Goal: Register for event/course

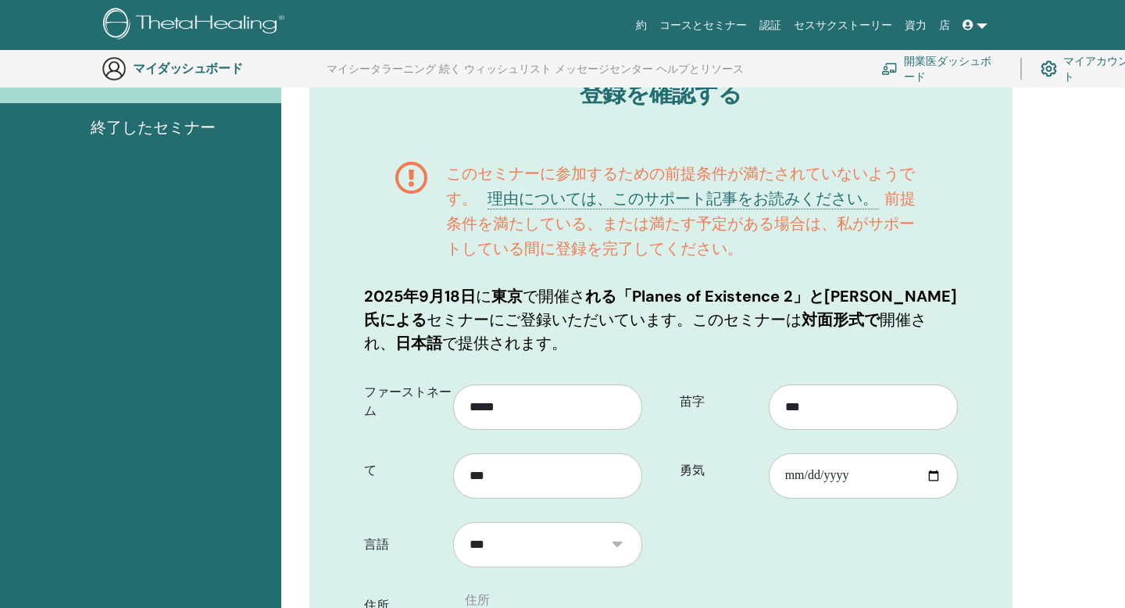
scroll to position [197, 0]
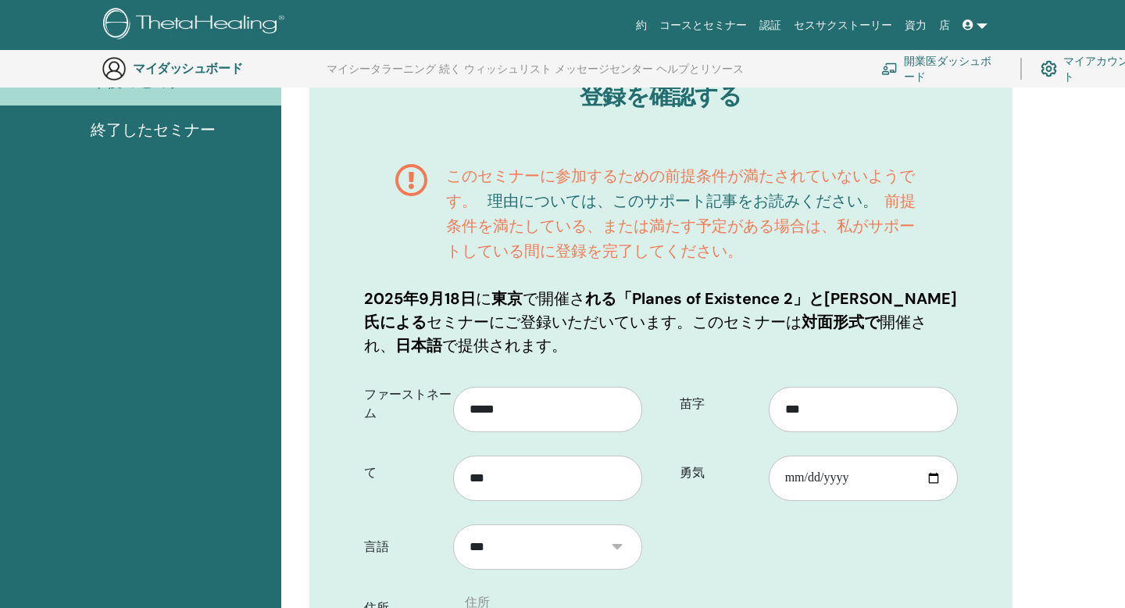
click at [653, 200] on font "理由については、このサポート記事をお読みください。" at bounding box center [683, 201] width 391 height 20
click at [1091, 63] on font "マイアカウント" at bounding box center [1096, 69] width 66 height 29
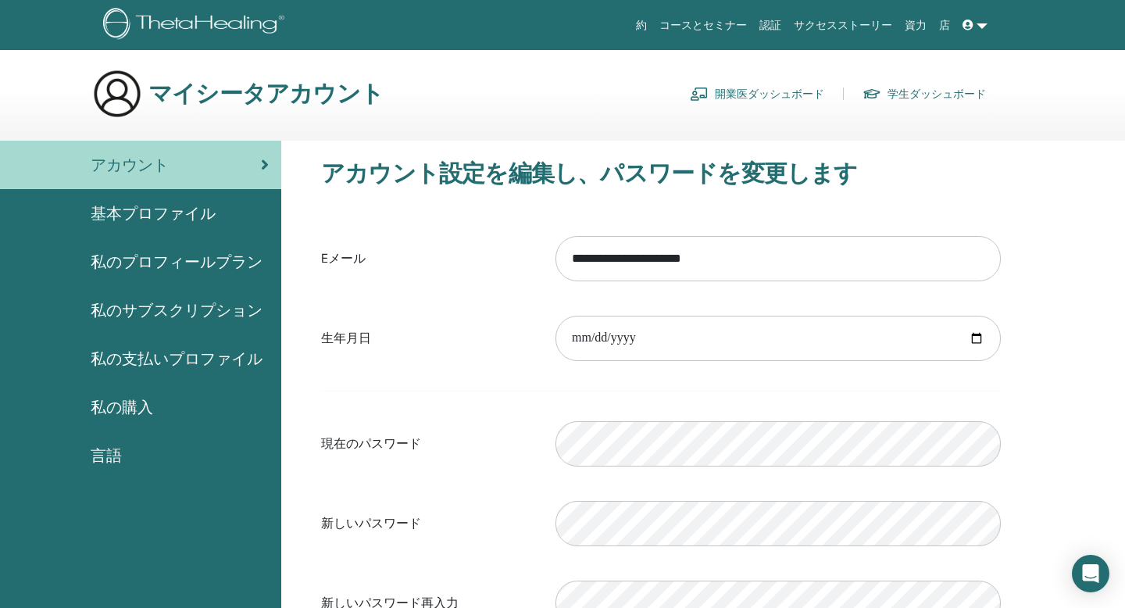
click at [186, 220] on span "基本プロファイル" at bounding box center [153, 213] width 125 height 23
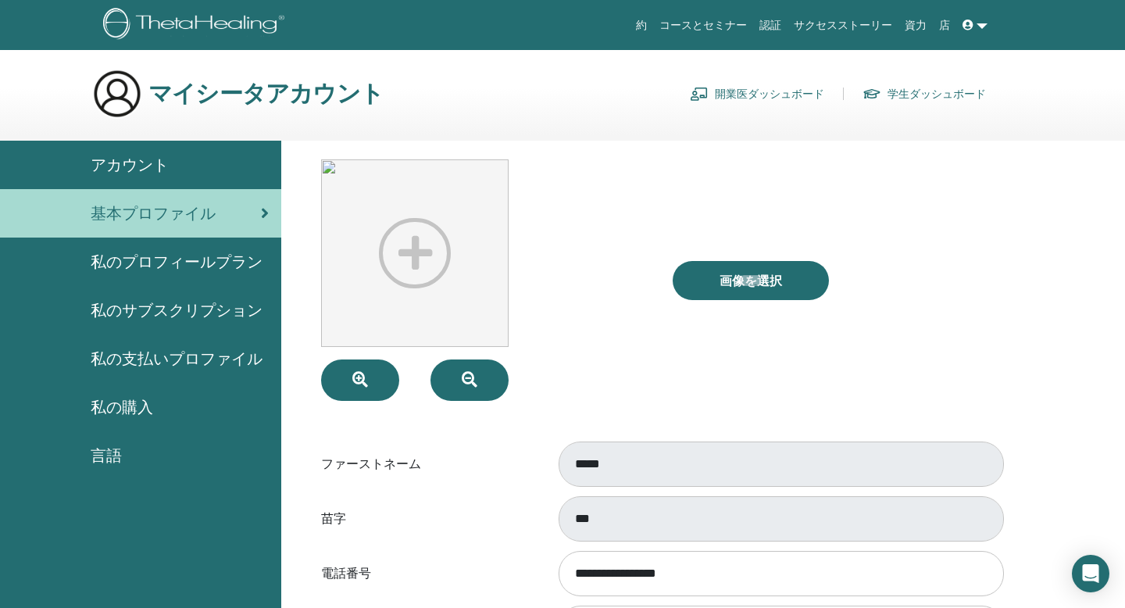
click at [184, 266] on span "私のプロフィールプラン" at bounding box center [177, 261] width 172 height 23
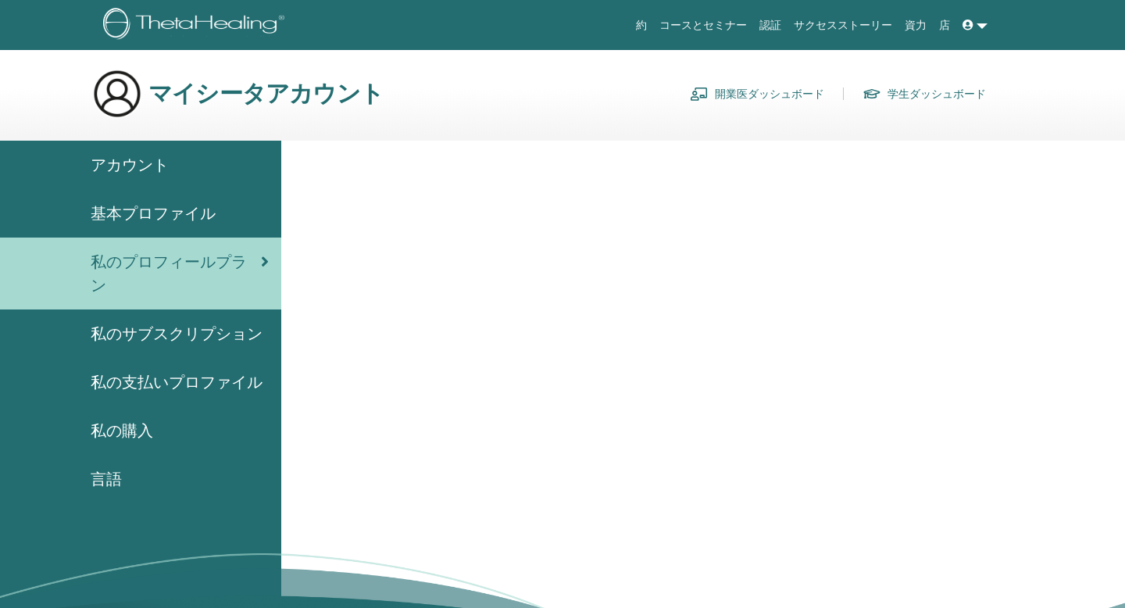
click at [217, 370] on span "私の支払いプロファイル" at bounding box center [177, 381] width 172 height 23
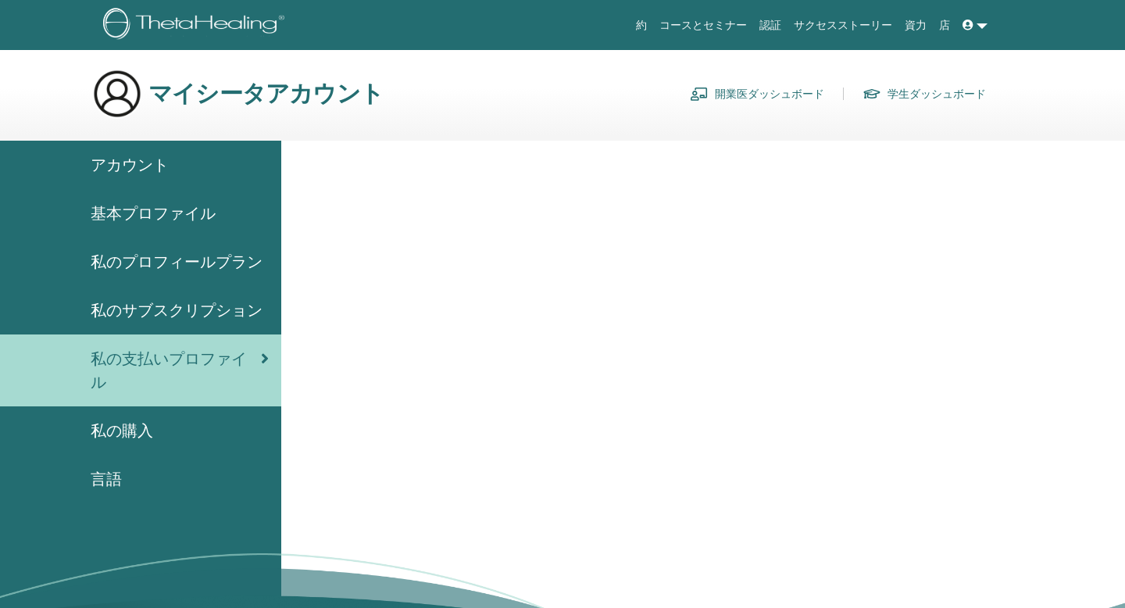
click at [148, 439] on span "私の購入" at bounding box center [122, 430] width 63 height 23
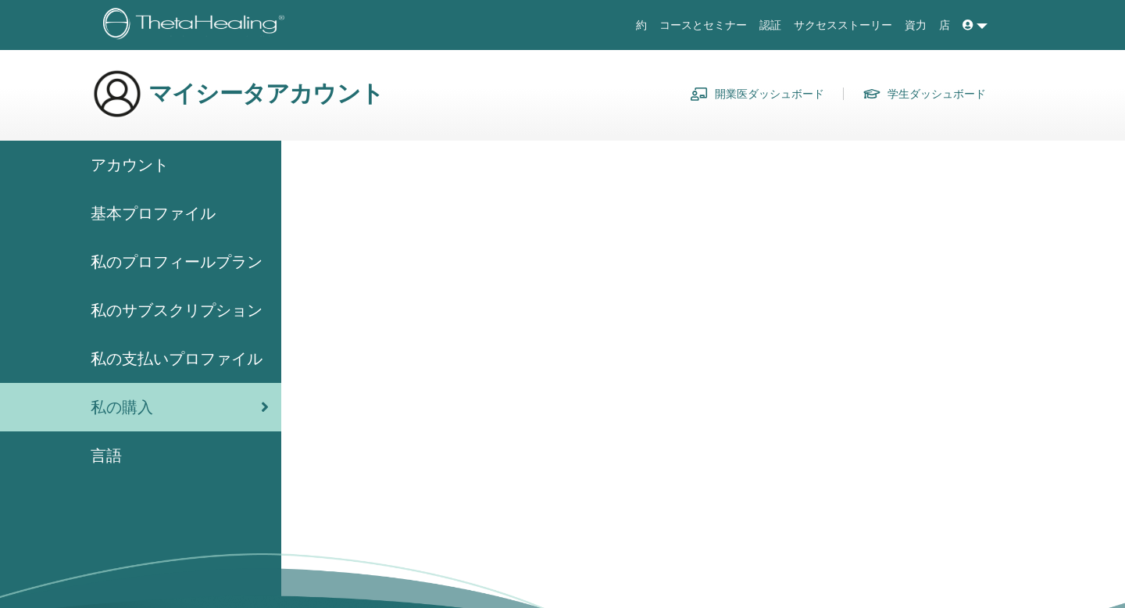
click at [710, 18] on link "コースとセミナー" at bounding box center [703, 25] width 100 height 29
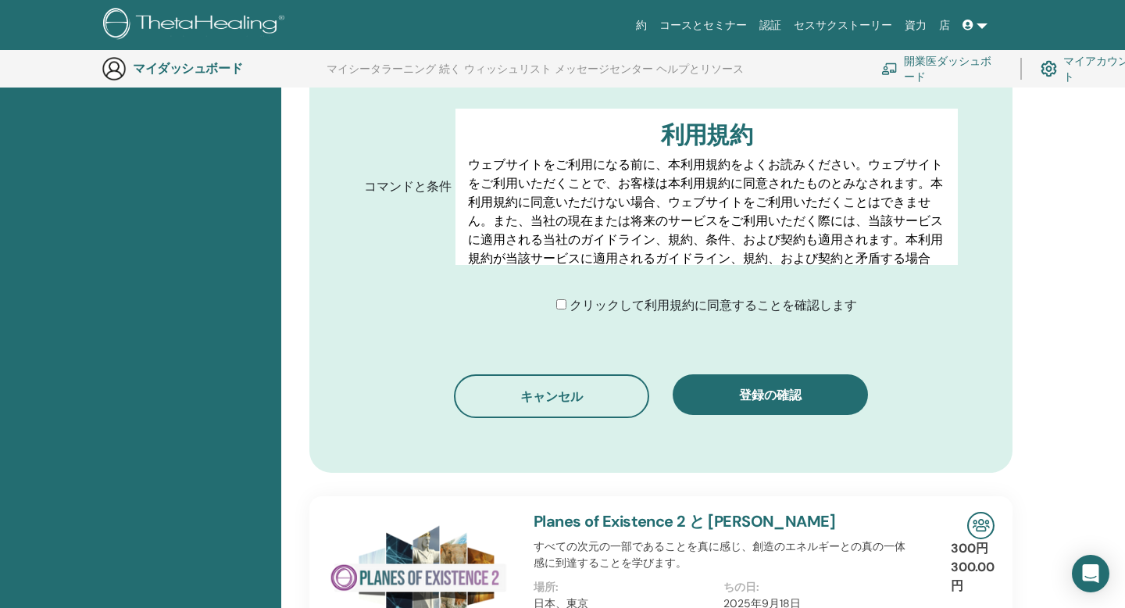
scroll to position [922, 0]
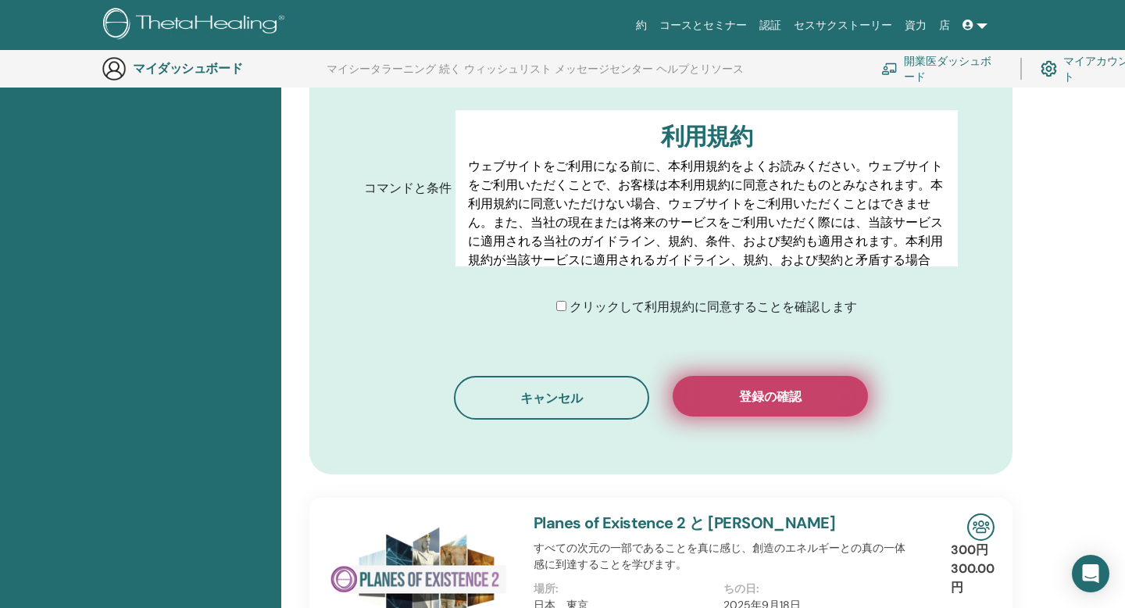
click at [754, 400] on font "登録の確認" at bounding box center [770, 396] width 63 height 16
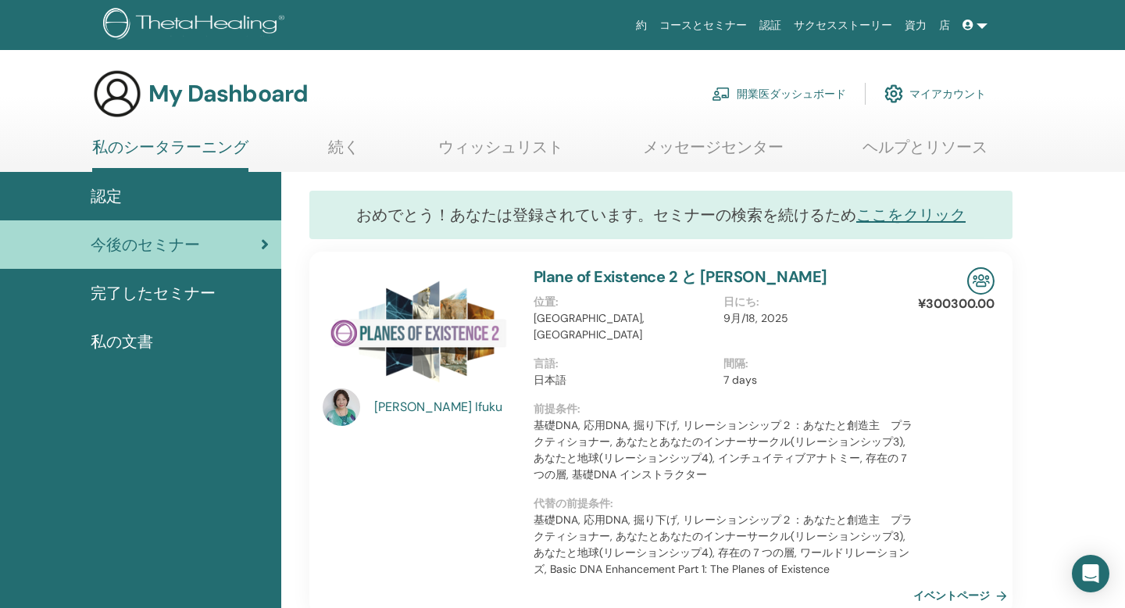
click at [180, 296] on span "完了したセミナー" at bounding box center [153, 292] width 125 height 23
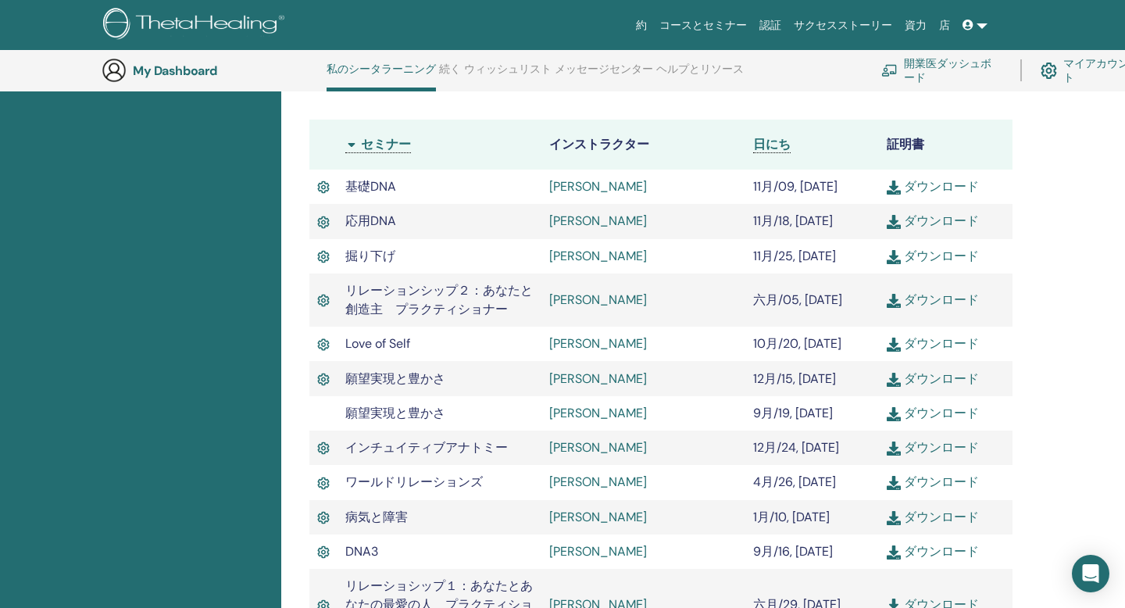
scroll to position [441, 0]
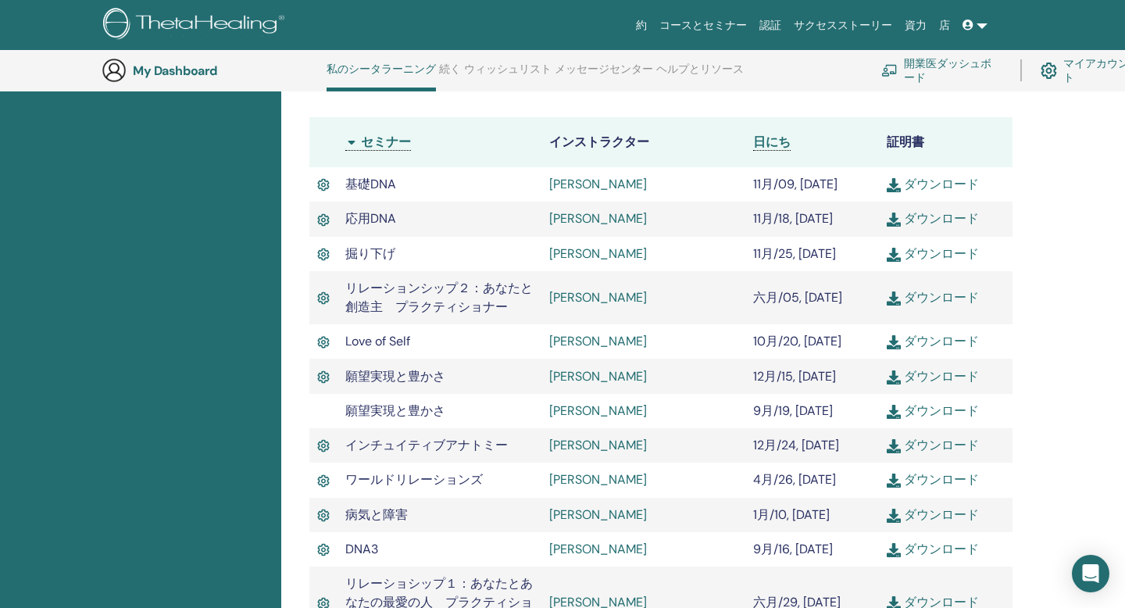
click at [180, 296] on div "認定 今後のセミナー 完了したセミナー 私の文書" at bounding box center [140, 450] width 281 height 1356
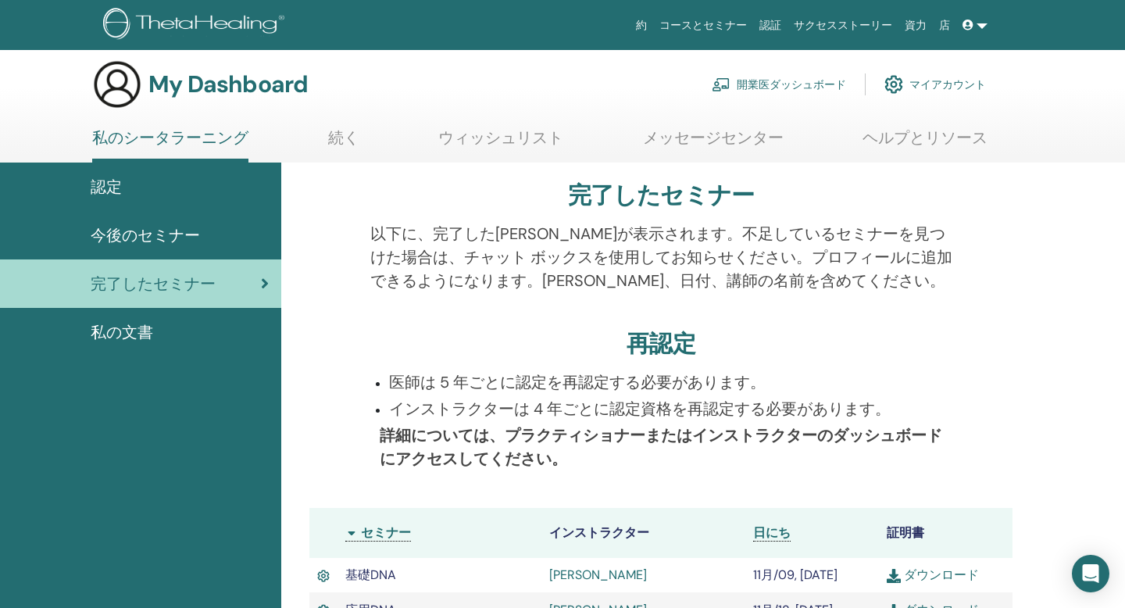
scroll to position [0, 0]
